Goal: Information Seeking & Learning: Learn about a topic

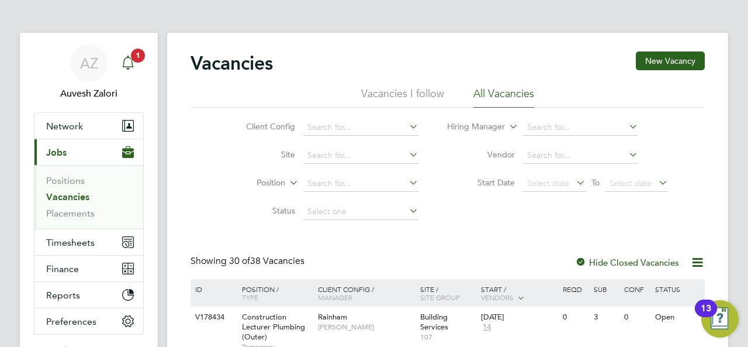
click at [125, 63] on icon "Main navigation" at bounding box center [128, 63] width 14 height 14
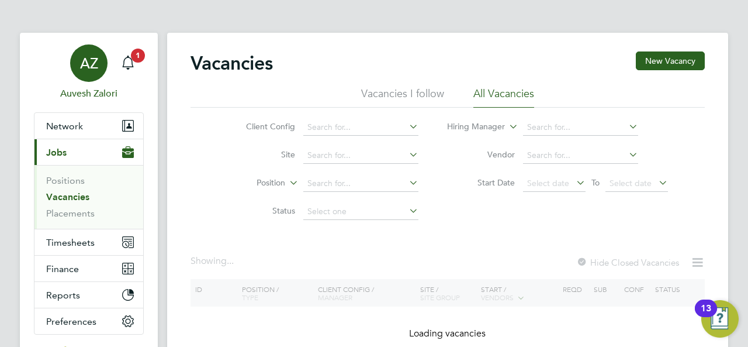
click at [111, 71] on link "AZ Auvesh Zalori" at bounding box center [89, 72] width 110 height 56
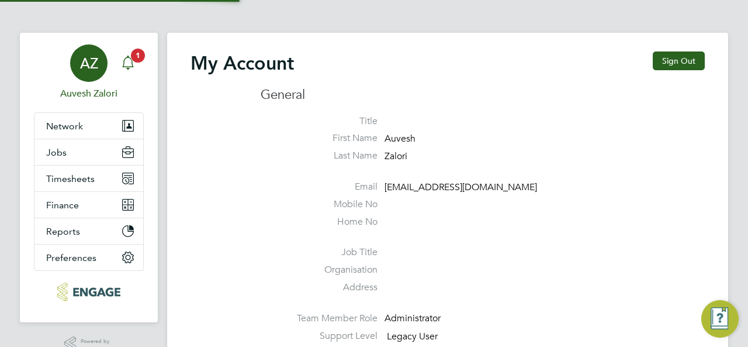
type input "auvesh.zalori@morganhunt.com"
click at [125, 66] on icon "Main navigation" at bounding box center [128, 63] width 14 height 14
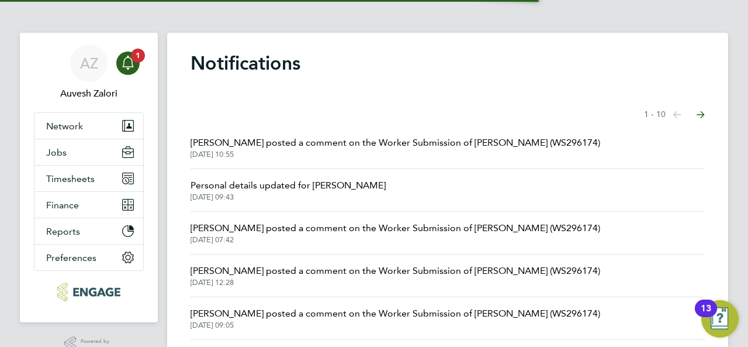
click at [299, 139] on span "Christopher Roper posted a comment on the Worker Submission of Tanbir Ahmed (WS…" at bounding box center [396, 143] width 410 height 14
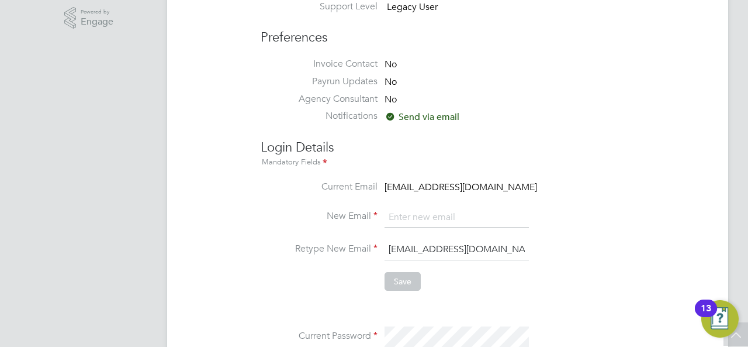
scroll to position [271, 0]
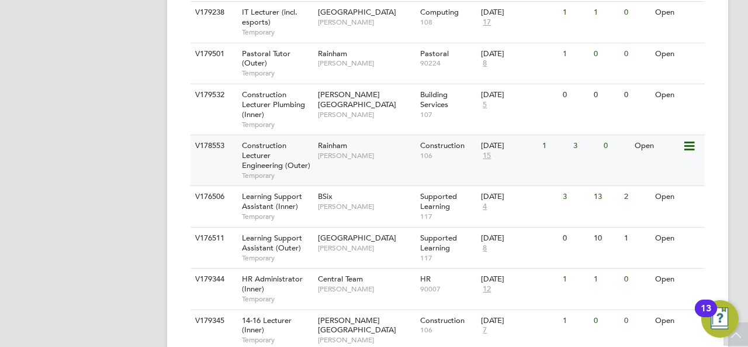
scroll to position [265, 0]
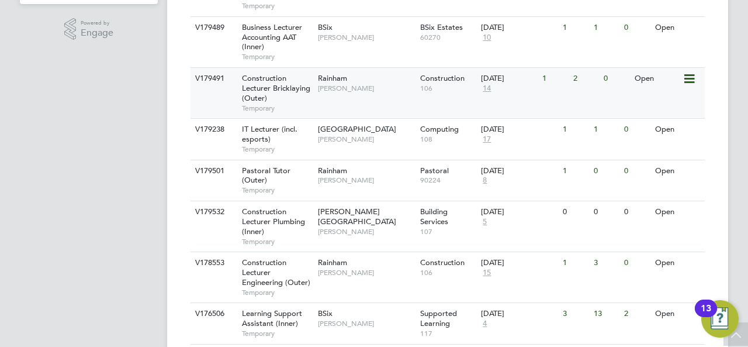
click at [260, 96] on span "Construction Lecturer Bricklaying (Outer)" at bounding box center [276, 88] width 68 height 30
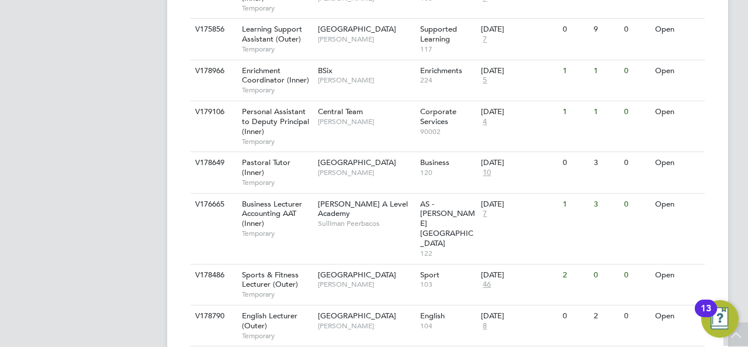
scroll to position [1200, 0]
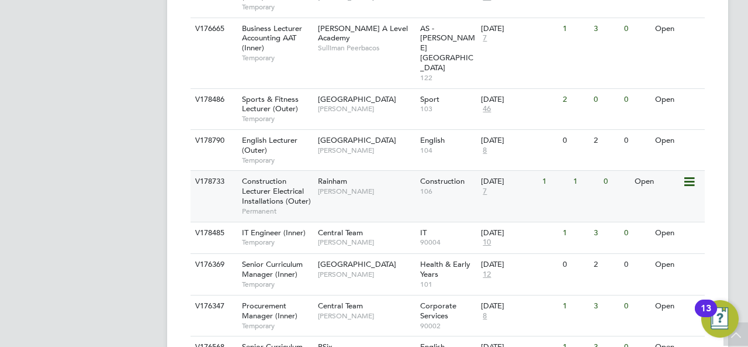
click at [265, 176] on span "Construction Lecturer Electrical Installations (Outer)" at bounding box center [276, 191] width 69 height 30
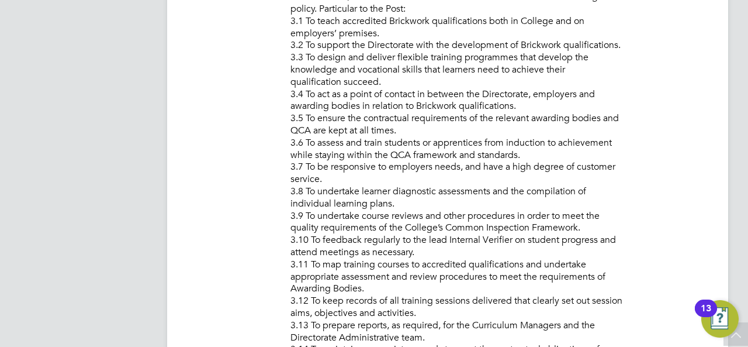
scroll to position [877, 0]
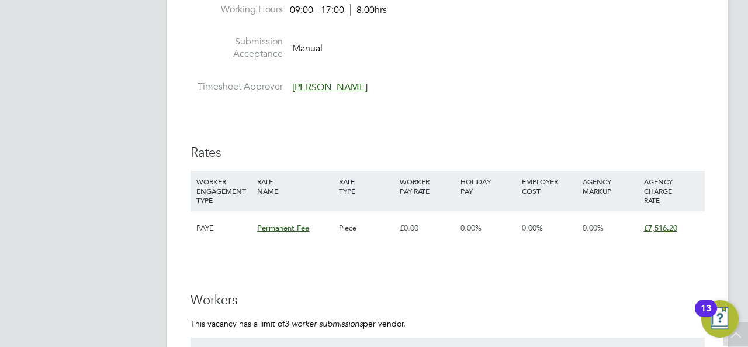
scroll to position [2104, 0]
